Goal: Task Accomplishment & Management: Use online tool/utility

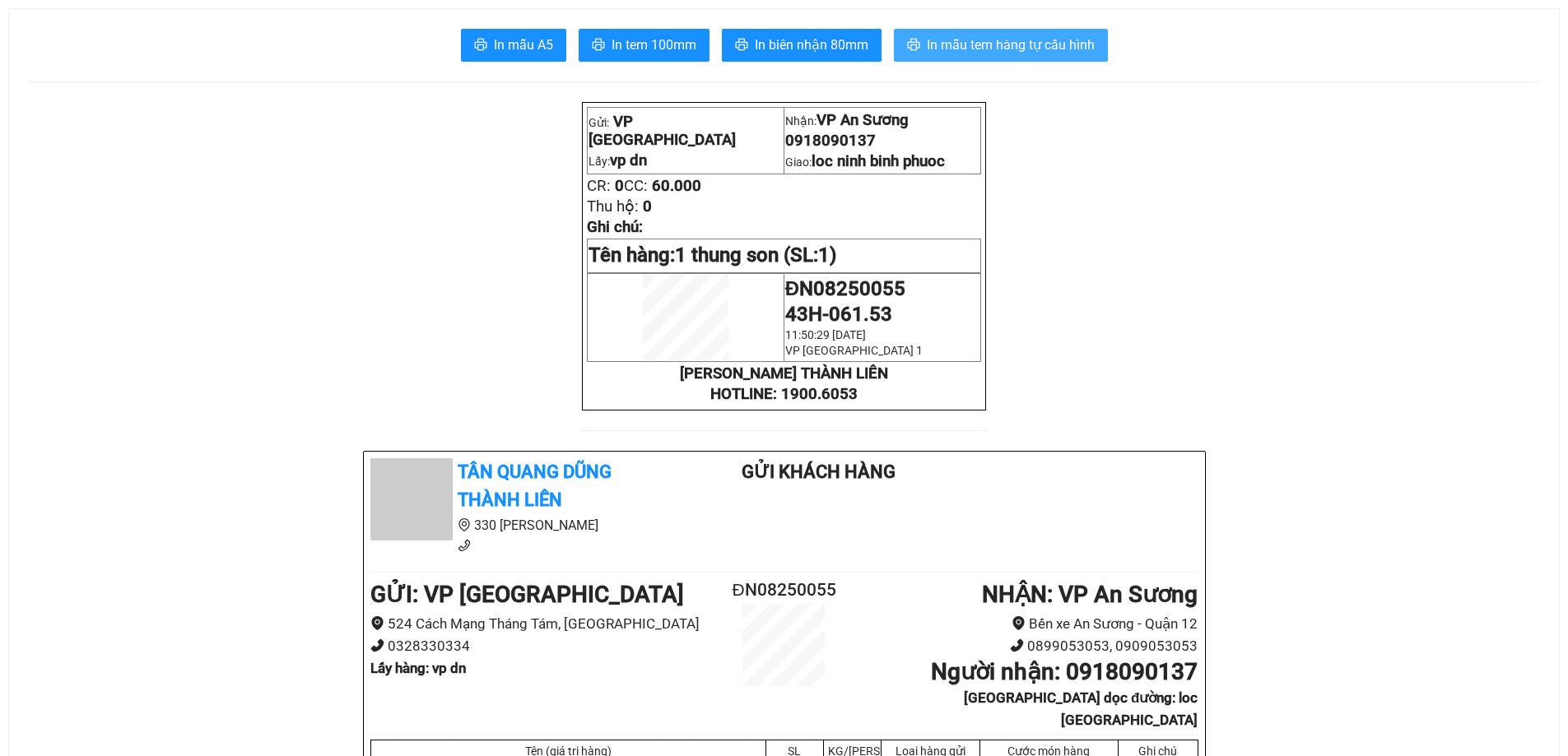
click at [1066, 44] on span "In mẫu tem hàng tự cấu hình" at bounding box center [1010, 45] width 168 height 20
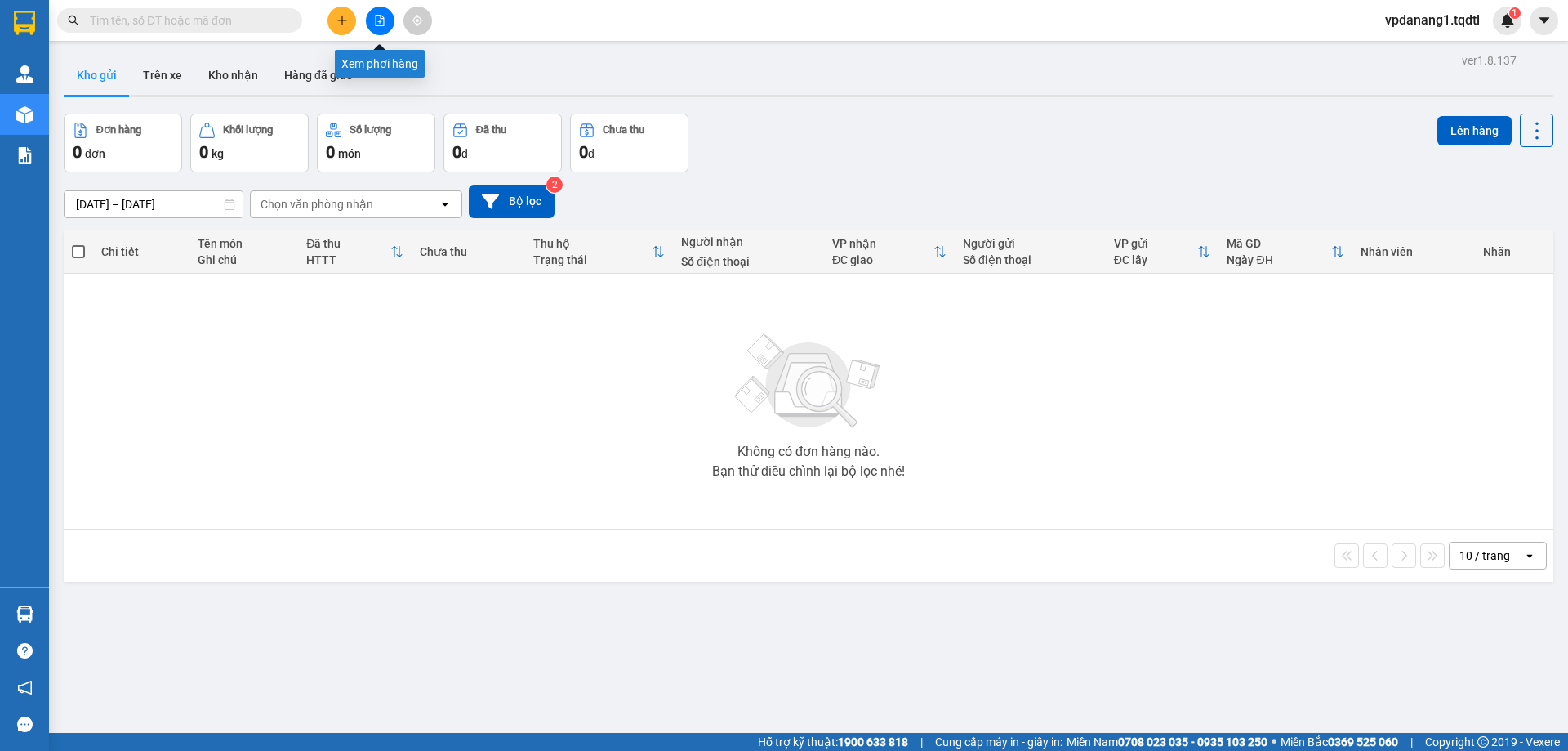
click at [382, 18] on icon "file-add" at bounding box center [379, 20] width 12 height 12
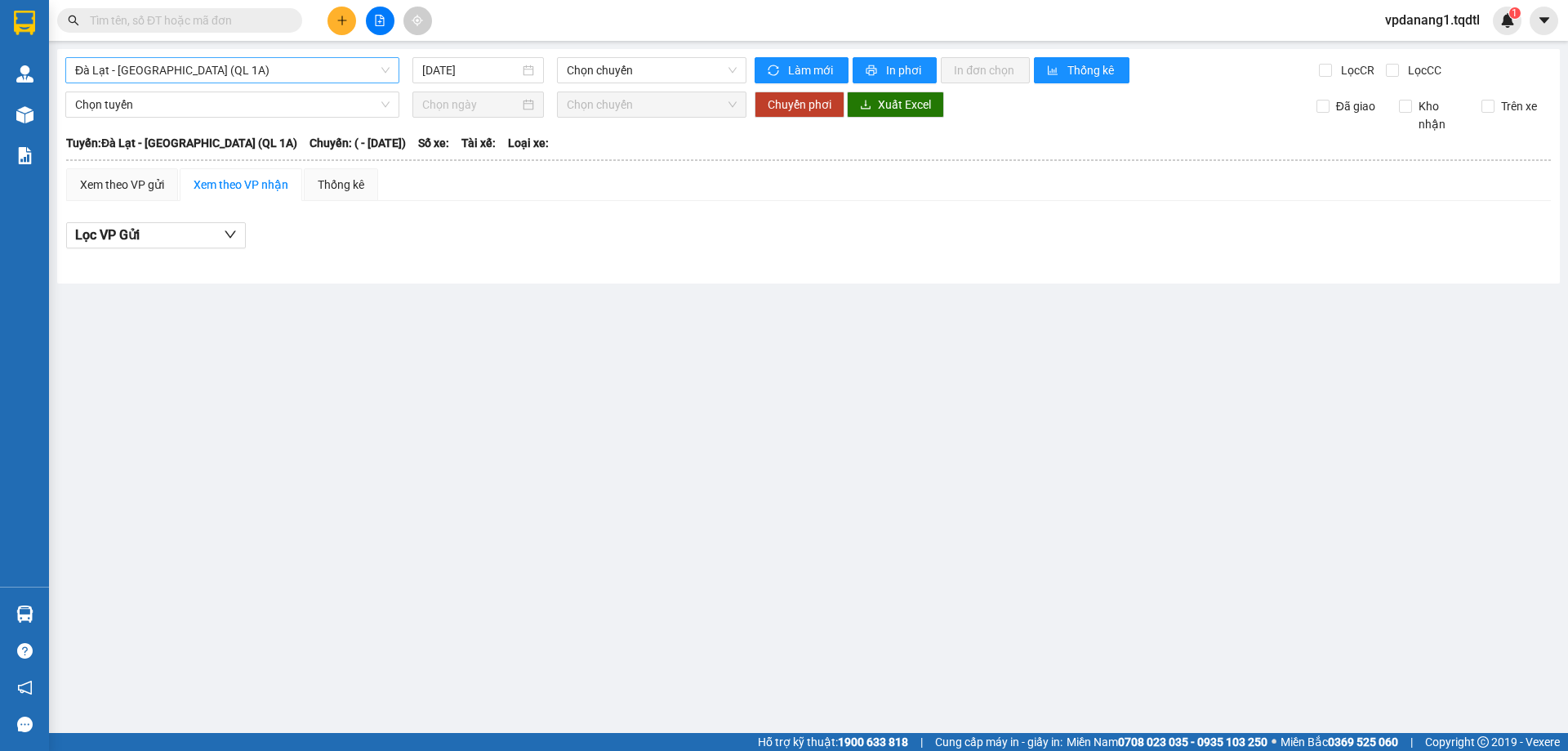
click at [251, 76] on span "Đà Lạt - [GEOGRAPHIC_DATA] (QL 1A)" at bounding box center [233, 70] width 315 height 25
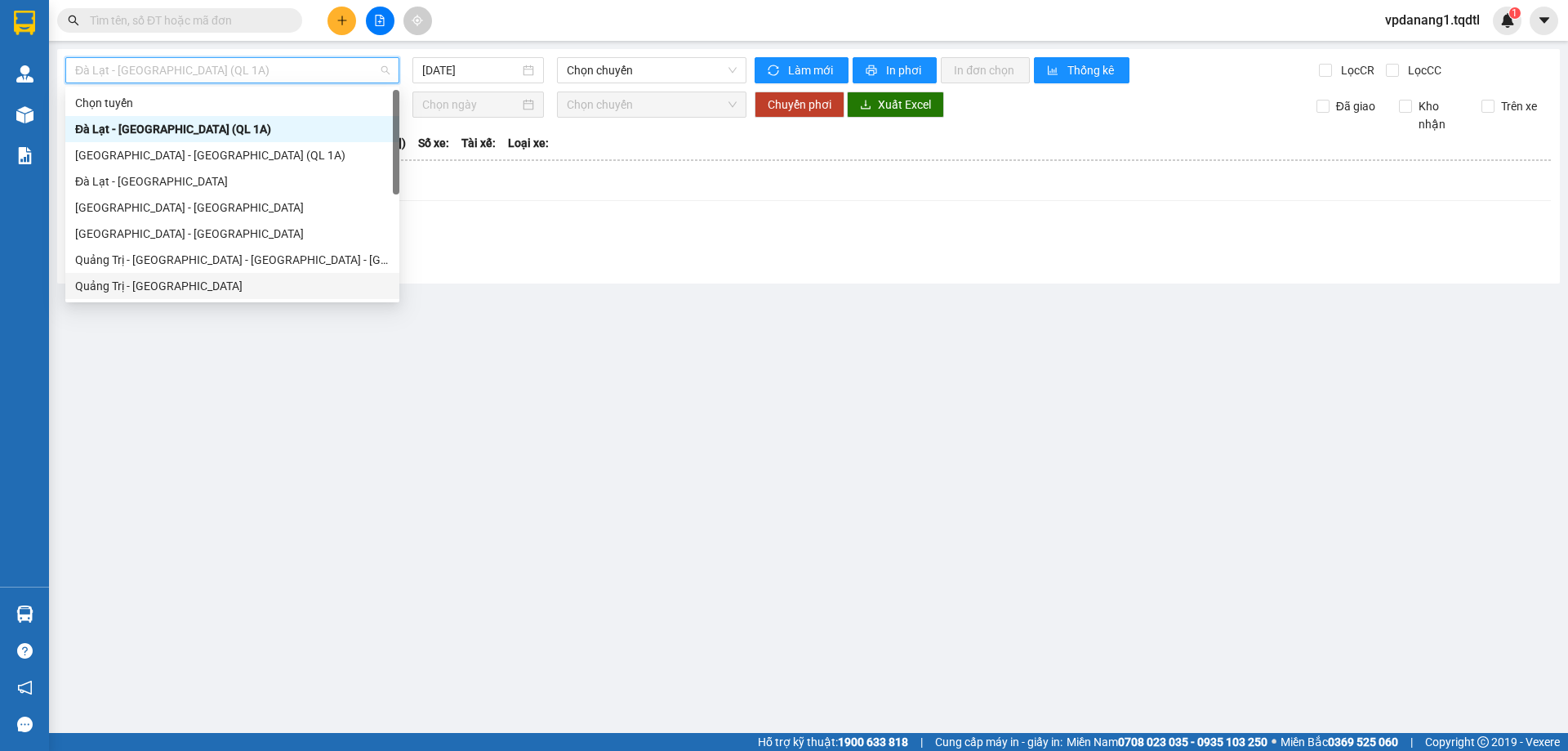
click at [192, 283] on div "Quảng Trị - [GEOGRAPHIC_DATA]" at bounding box center [233, 286] width 315 height 18
type input "[DATE]"
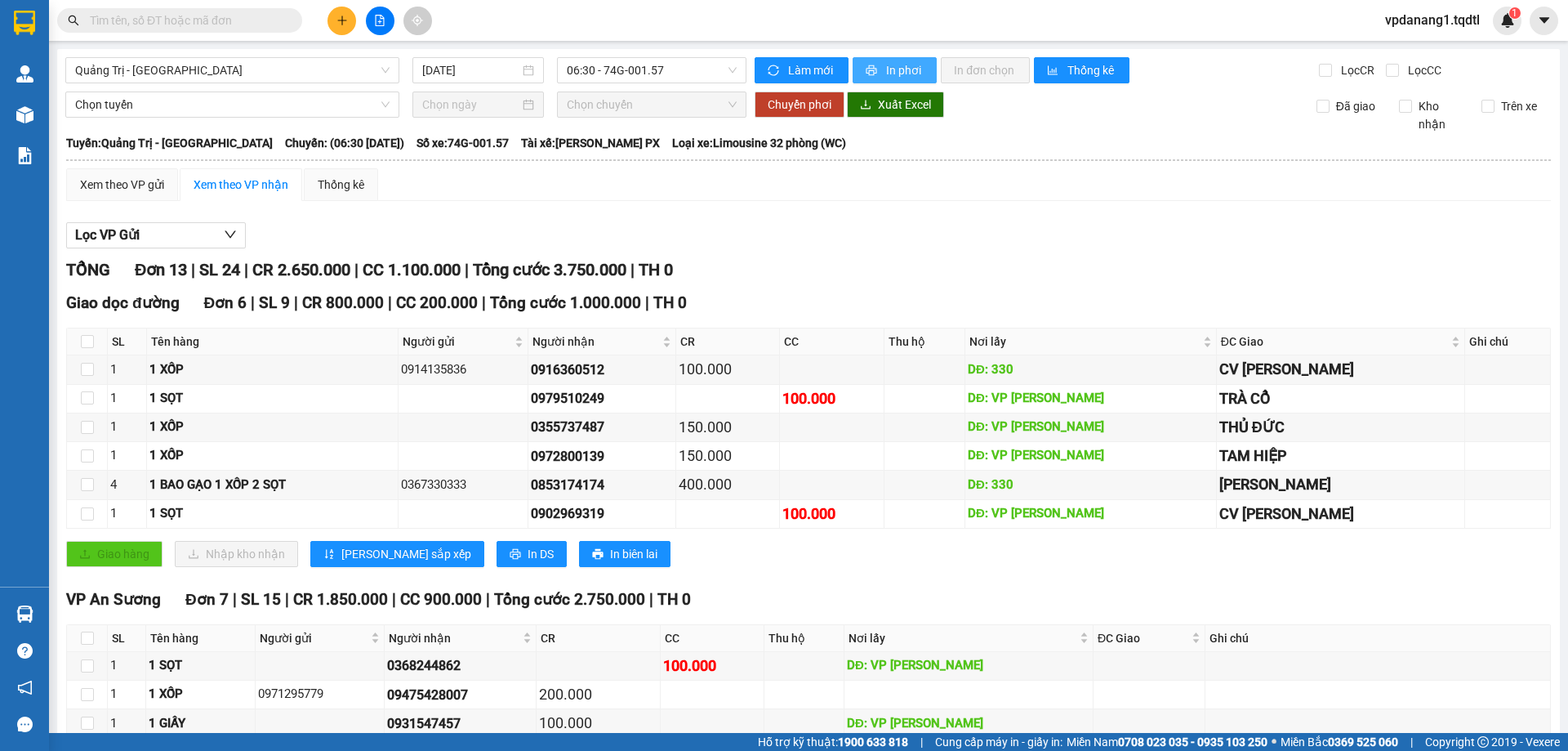
click at [895, 68] on span "In phơi" at bounding box center [905, 70] width 37 height 18
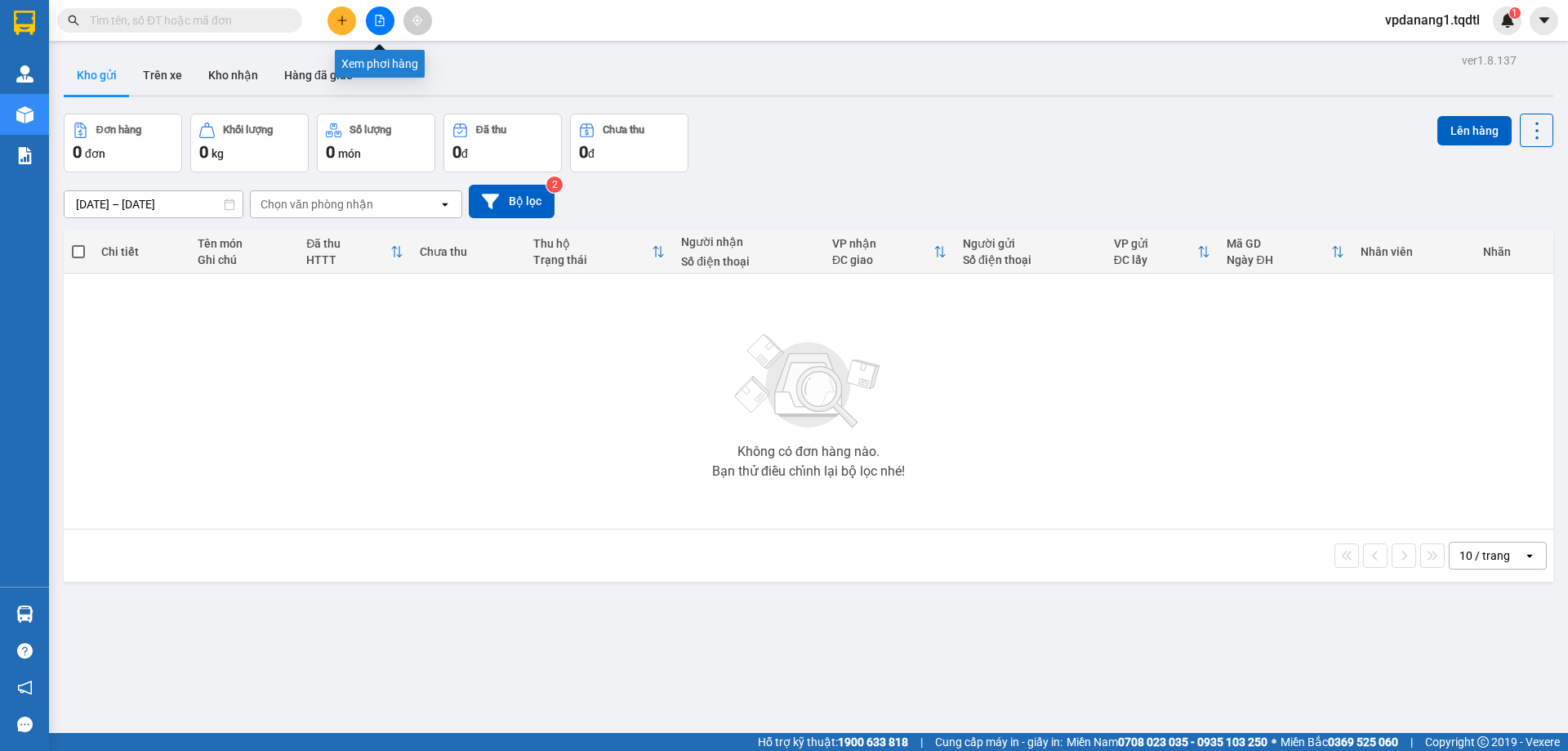
click at [387, 17] on button at bounding box center [379, 20] width 28 height 28
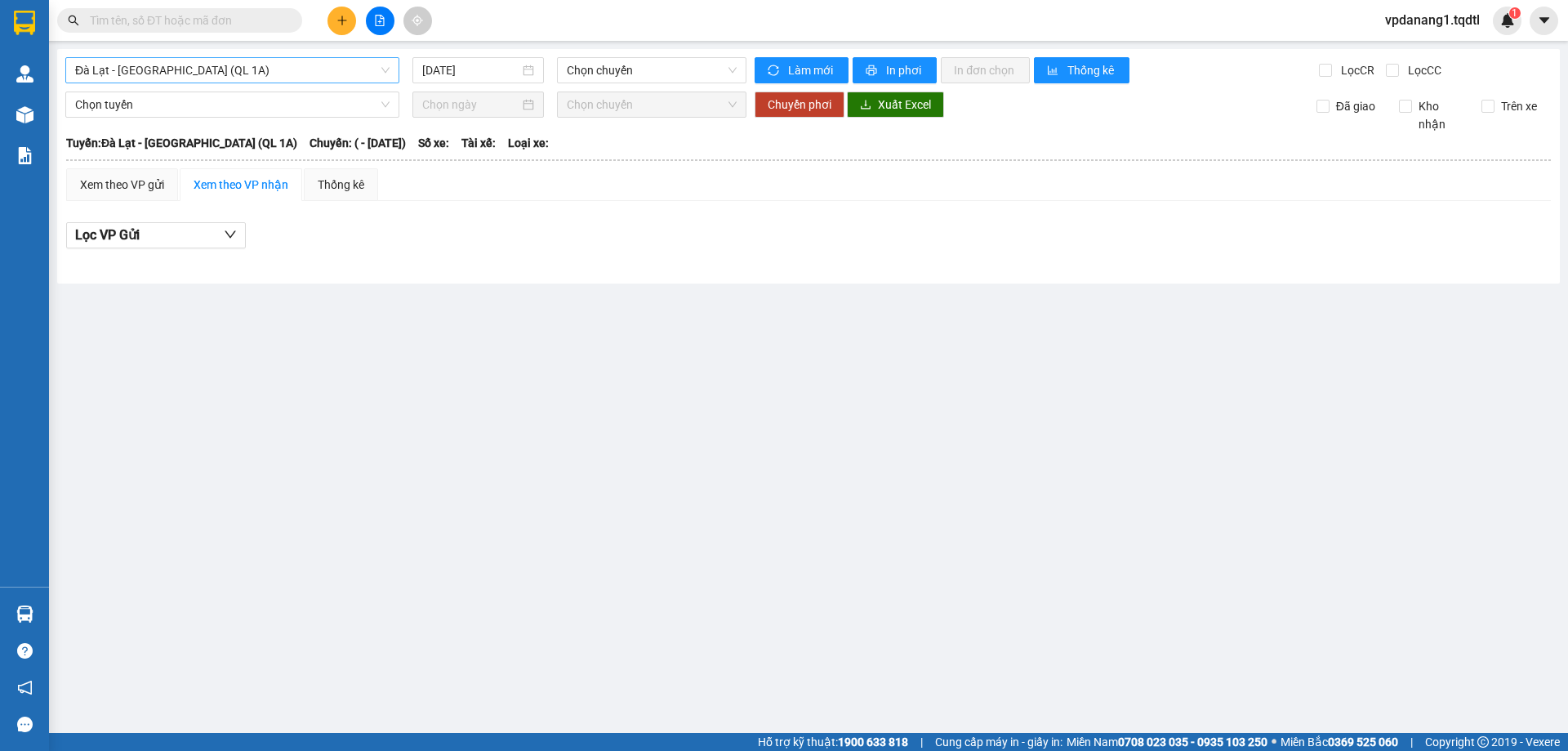
click at [328, 76] on span "Đà Lạt - [GEOGRAPHIC_DATA] (QL 1A)" at bounding box center [233, 70] width 315 height 25
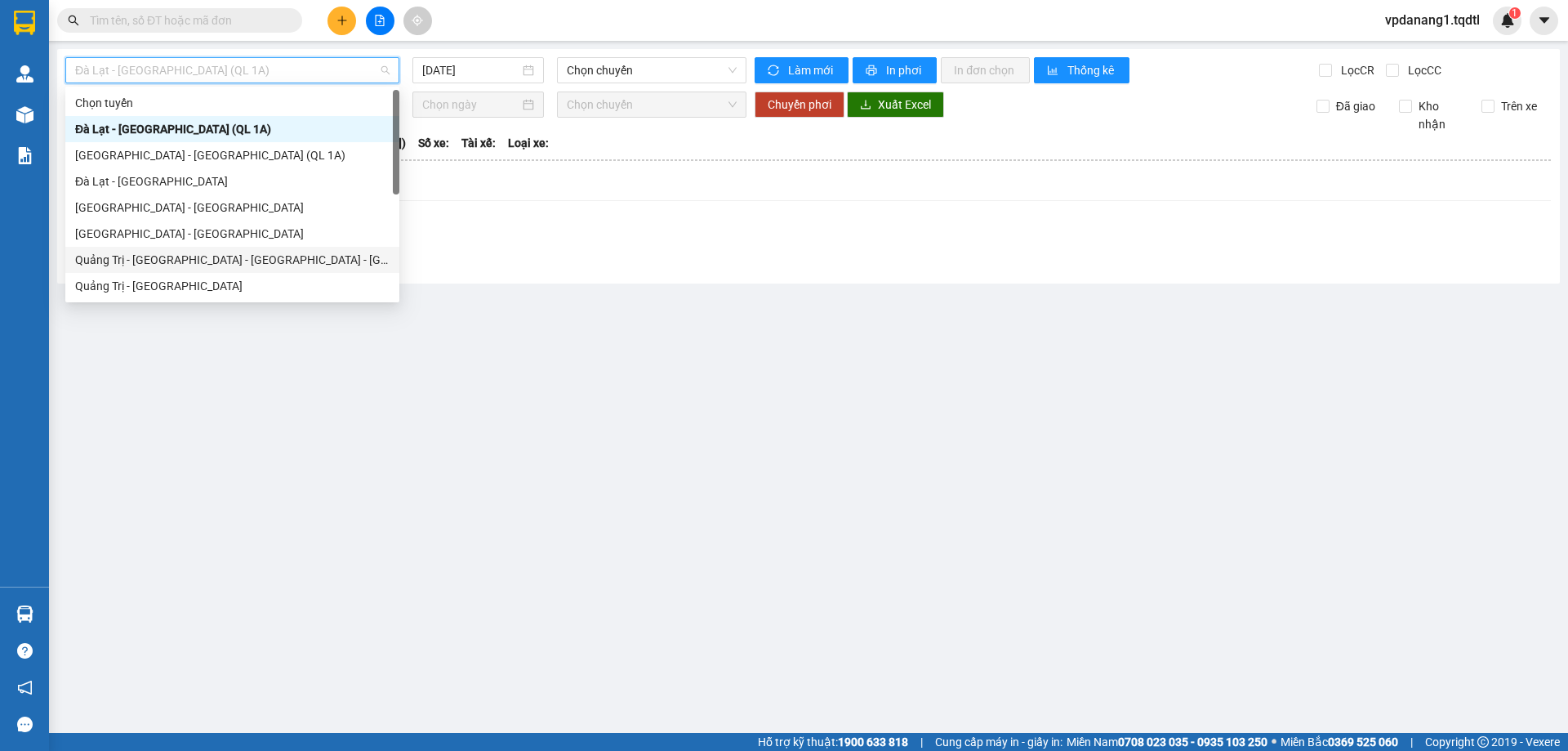
click at [246, 257] on div "Quảng Trị - [GEOGRAPHIC_DATA] - [GEOGRAPHIC_DATA] - [GEOGRAPHIC_DATA]" at bounding box center [233, 260] width 315 height 18
type input "[DATE]"
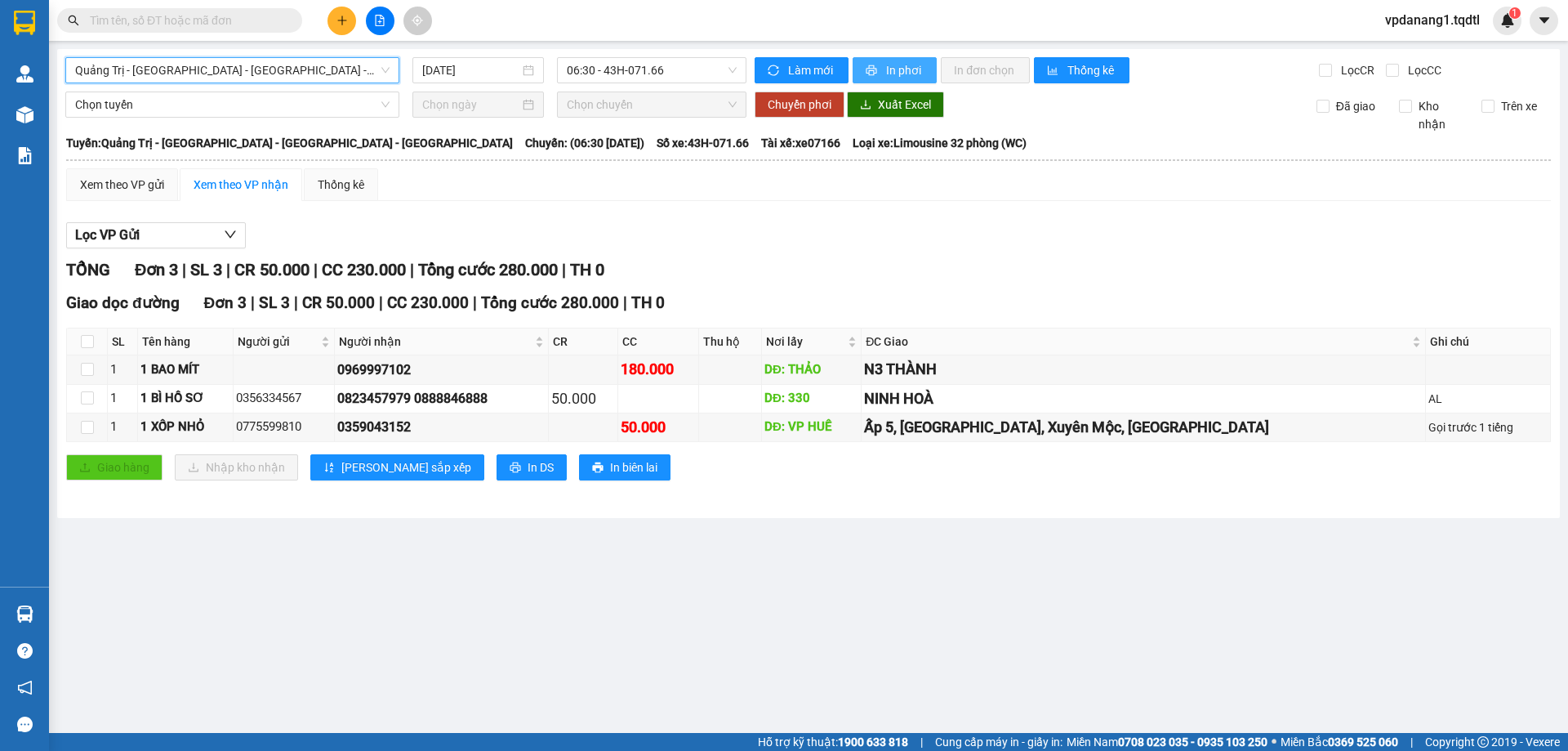
click at [897, 68] on span "In phơi" at bounding box center [905, 70] width 37 height 18
